Goal: Task Accomplishment & Management: Manage account settings

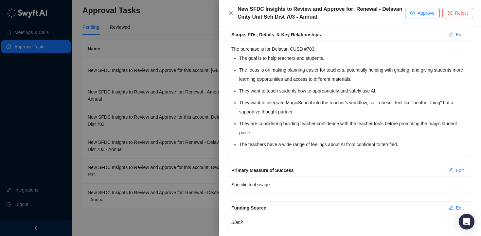
scroll to position [163, 0]
click at [423, 15] on span "Approve" at bounding box center [426, 12] width 17 height 7
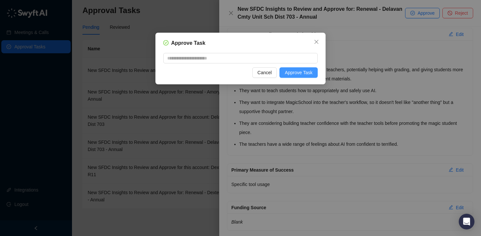
click at [298, 76] on span "Approve Task" at bounding box center [299, 72] width 28 height 7
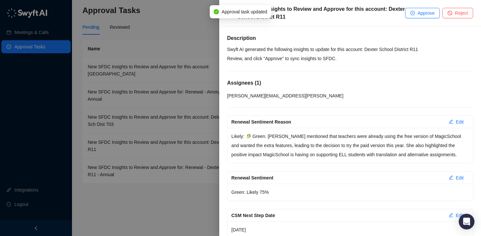
click at [154, 34] on div at bounding box center [240, 118] width 481 height 236
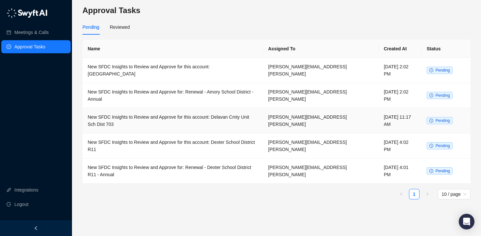
click at [183, 108] on td "New SFDC Insights to Review and Approve for this account: Delavan Cmty Unit Sch…" at bounding box center [172, 120] width 181 height 25
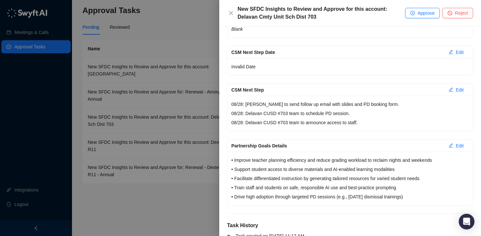
scroll to position [145, 0]
click at [418, 14] on span "Approve" at bounding box center [426, 12] width 17 height 7
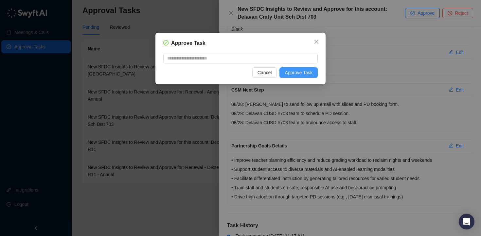
click at [309, 71] on span "Approve Task" at bounding box center [299, 72] width 28 height 7
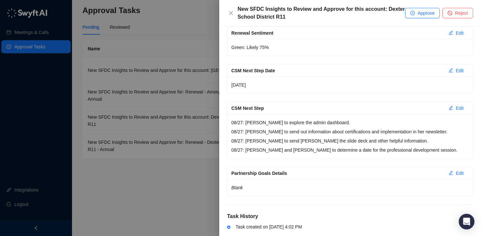
click at [182, 20] on div at bounding box center [240, 118] width 481 height 236
